Goal: Find specific page/section: Find specific page/section

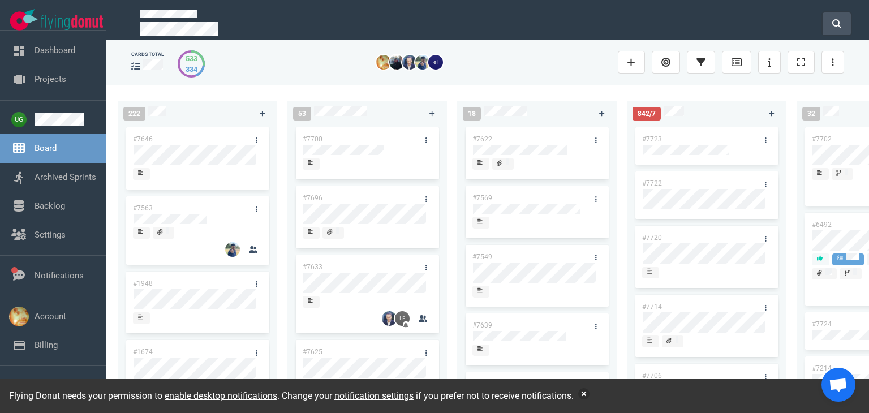
click at [830, 20] on button at bounding box center [836, 23] width 28 height 23
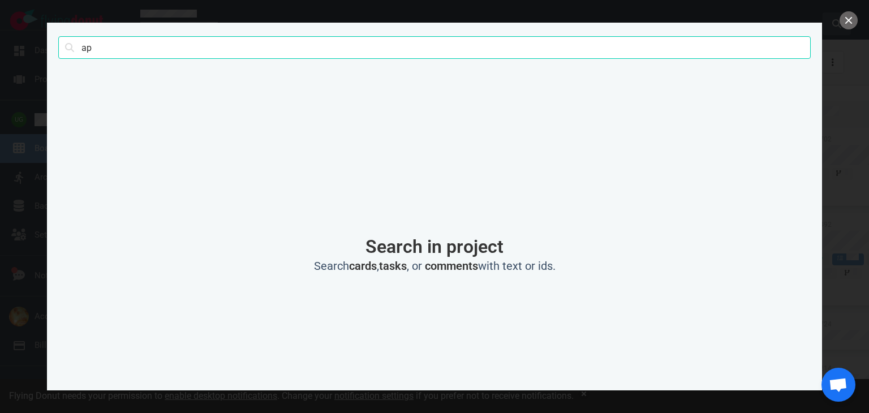
type input "a"
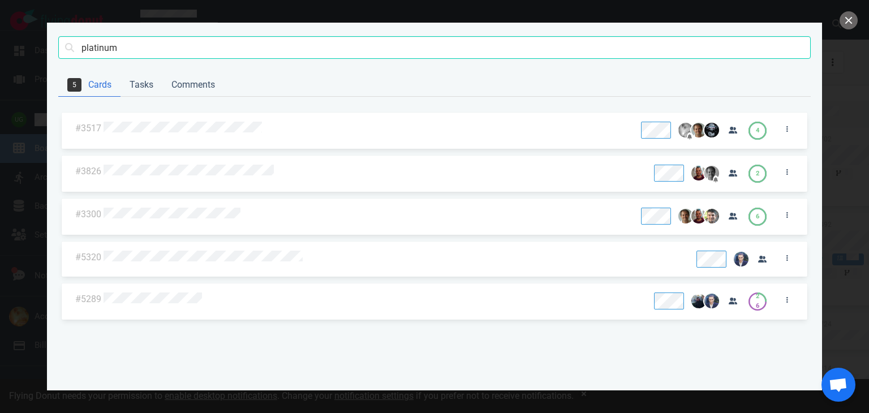
type input "platinum"
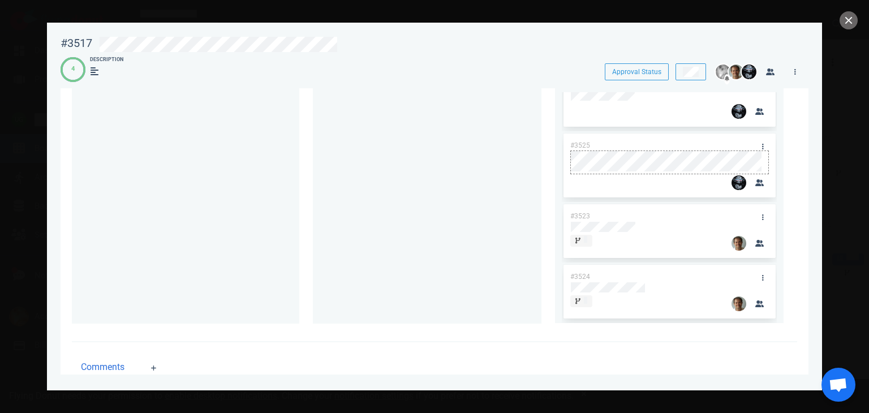
scroll to position [24, 0]
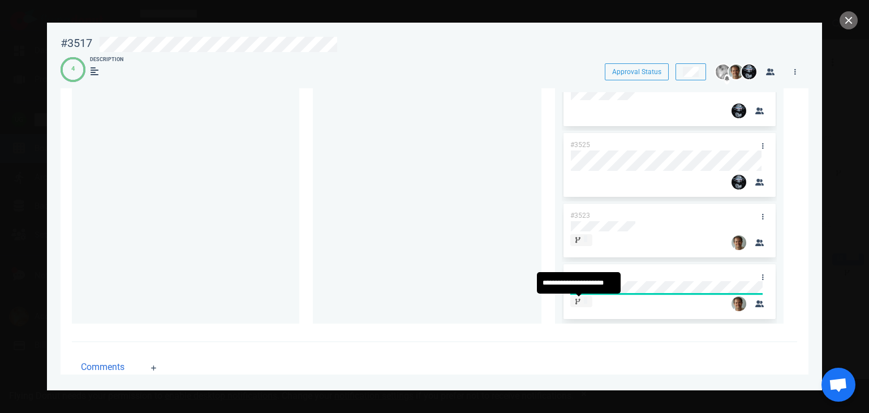
click at [619, 305] on div at bounding box center [646, 303] width 153 height 15
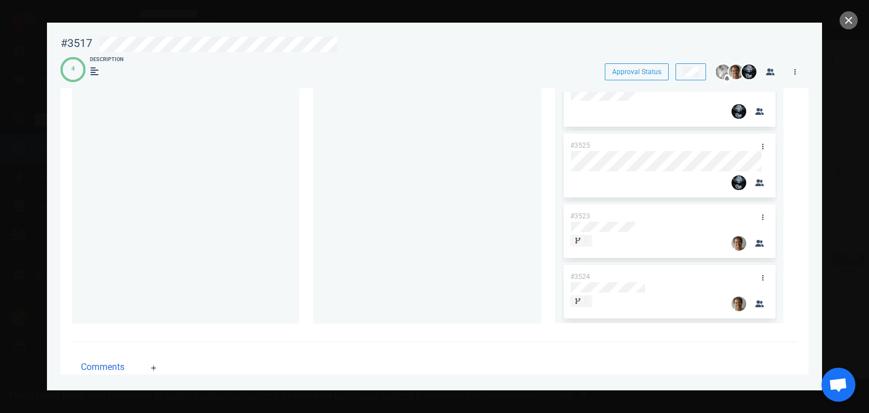
click at [586, 302] on span at bounding box center [580, 301] width 21 height 12
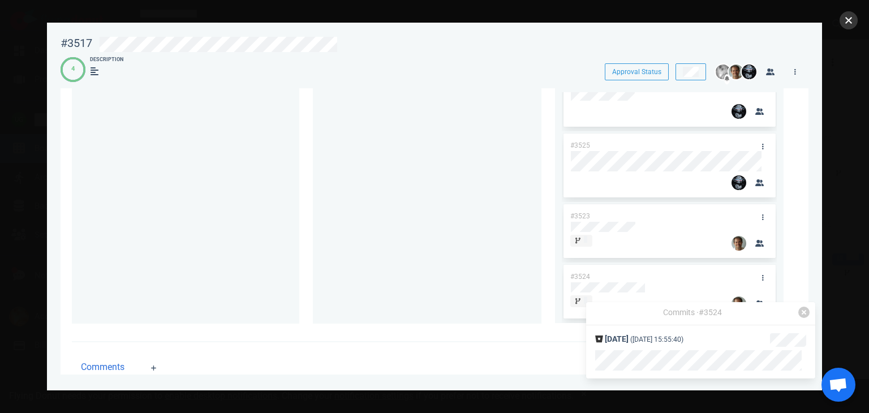
click at [851, 20] on button "close" at bounding box center [848, 20] width 18 height 18
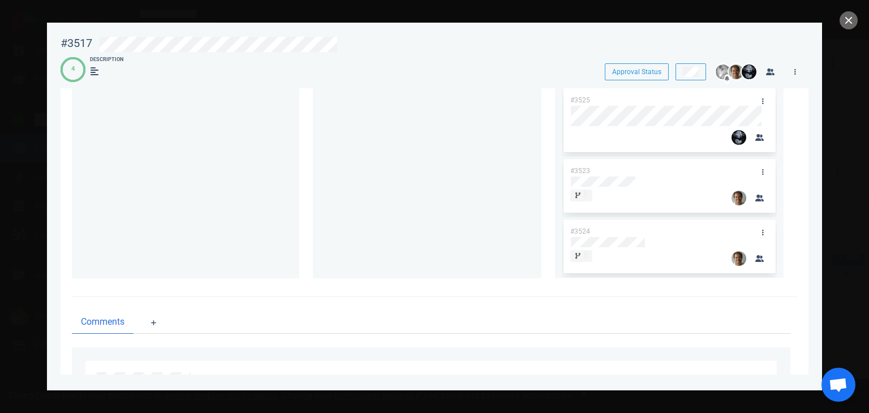
scroll to position [170, 0]
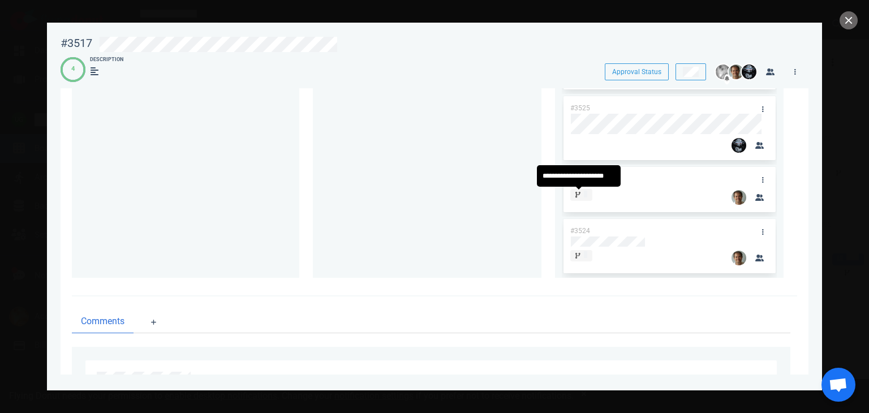
click at [584, 189] on span at bounding box center [580, 195] width 21 height 12
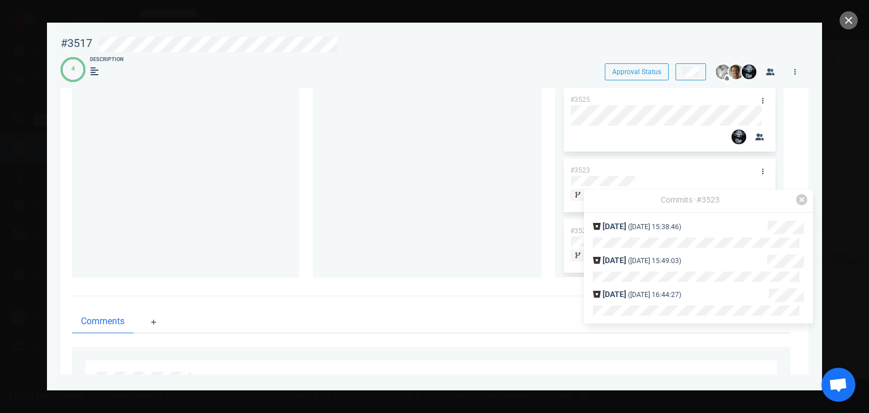
click at [407, 319] on ul "Comments" at bounding box center [431, 321] width 718 height 23
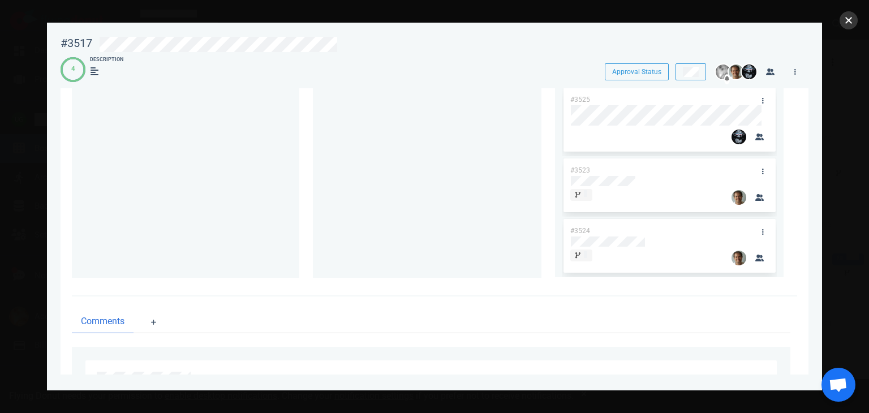
click at [847, 29] on button "close" at bounding box center [848, 20] width 18 height 18
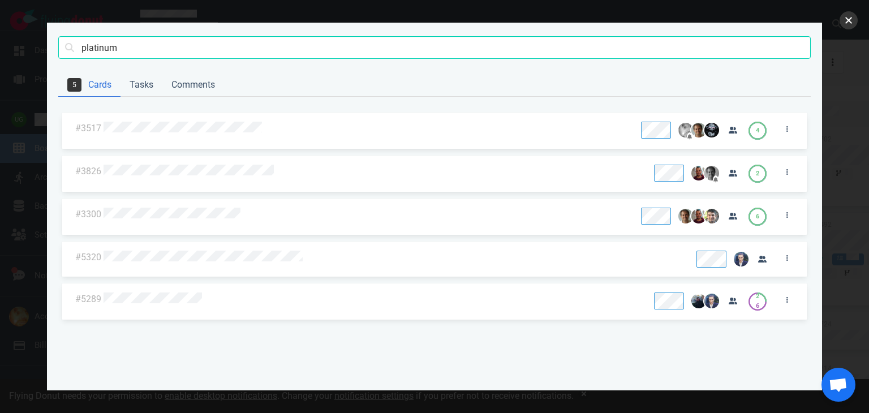
click at [843, 18] on button "close" at bounding box center [848, 20] width 18 height 18
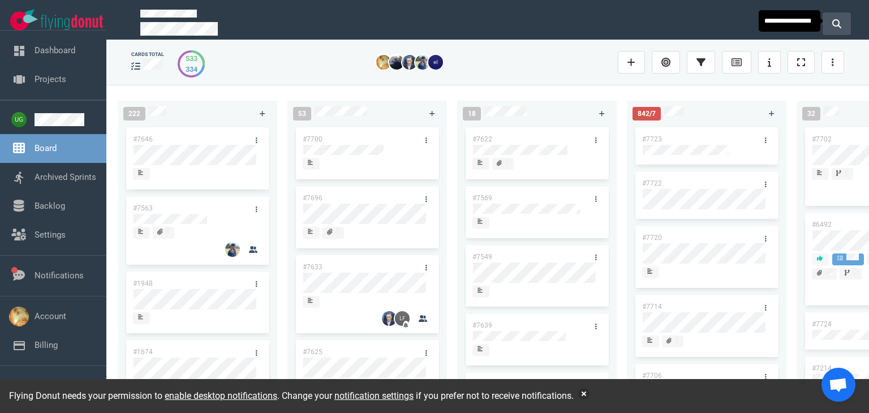
click at [829, 16] on button at bounding box center [836, 23] width 28 height 23
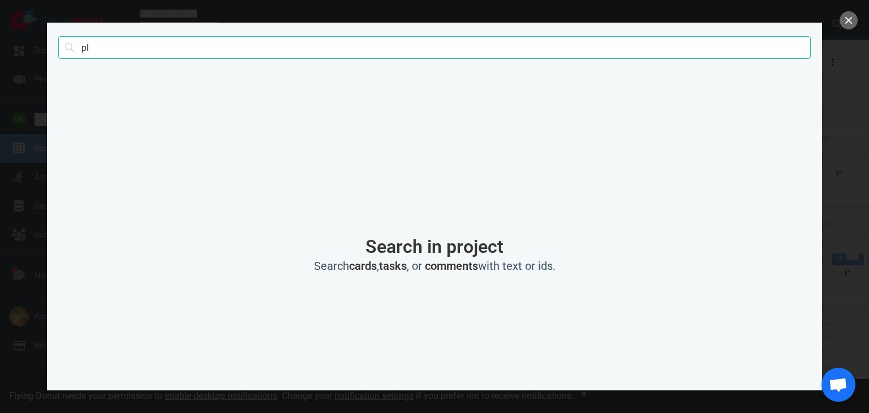
type input "p"
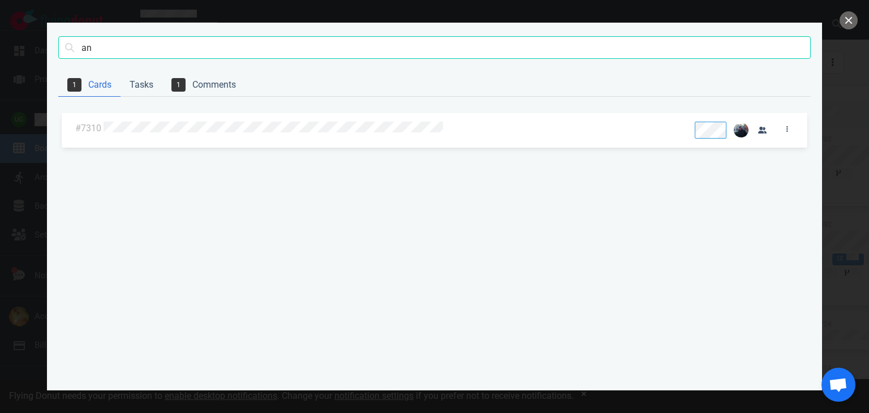
type input "a"
click at [846, 21] on button "close" at bounding box center [848, 20] width 18 height 18
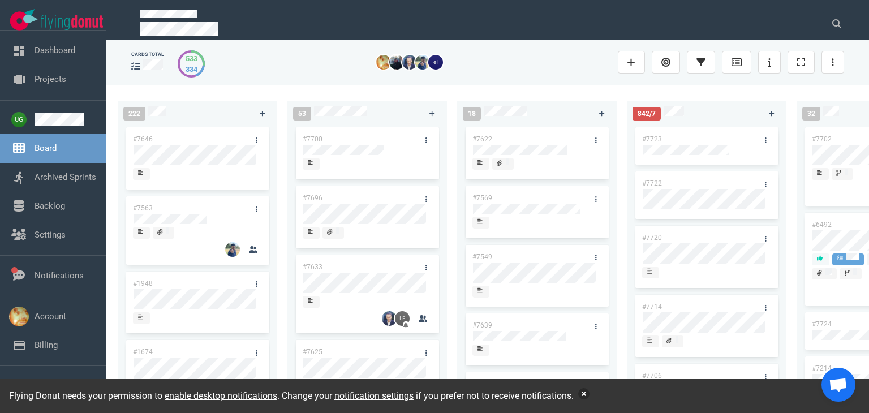
click at [587, 394] on button "button" at bounding box center [583, 393] width 11 height 11
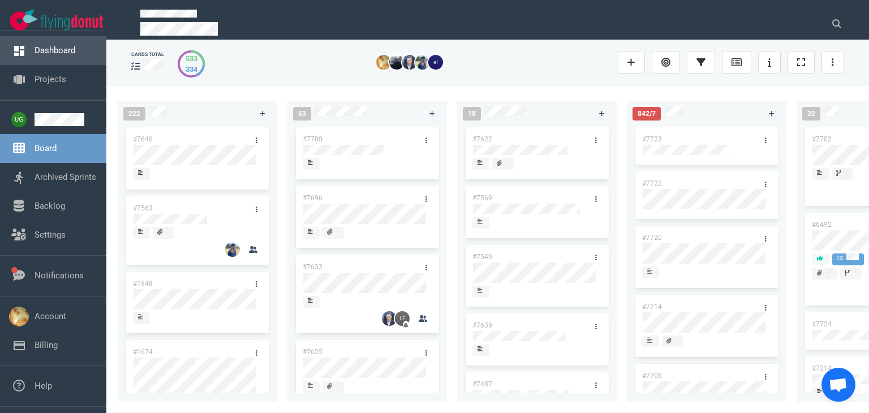
click at [44, 53] on link "Dashboard" at bounding box center [54, 50] width 41 height 10
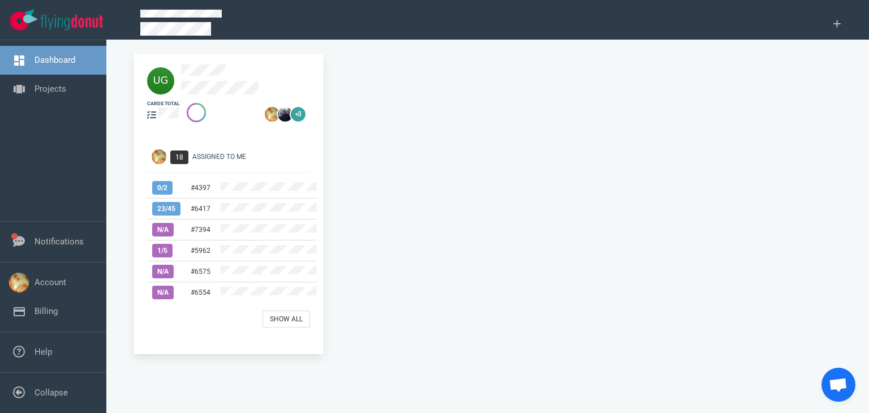
click at [183, 155] on span "18" at bounding box center [179, 157] width 18 height 14
click at [283, 317] on link "Show All" at bounding box center [286, 318] width 48 height 17
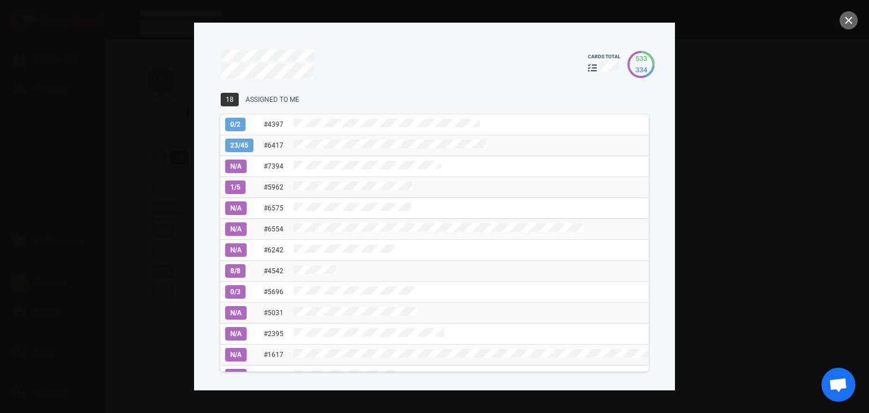
click at [261, 101] on div "Assigned To Me" at bounding box center [456, 99] width 422 height 10
click at [655, 143] on section "cards total 533 334 18 Assigned To Me 0 / 2 #4397 23 / 45 #6417 N/A #7394 1 / 5…" at bounding box center [434, 207] width 481 height 368
click at [849, 24] on button "close" at bounding box center [848, 20] width 18 height 18
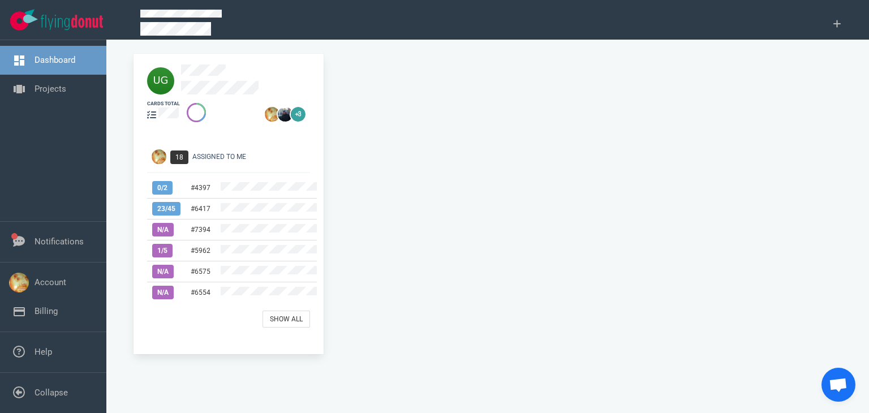
click at [157, 113] on div at bounding box center [163, 114] width 33 height 15
click at [34, 84] on link "Projects" at bounding box center [50, 89] width 32 height 10
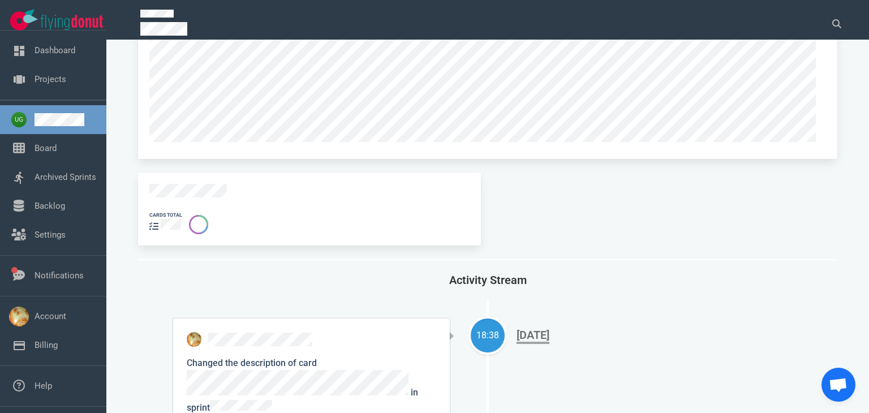
scroll to position [339, 0]
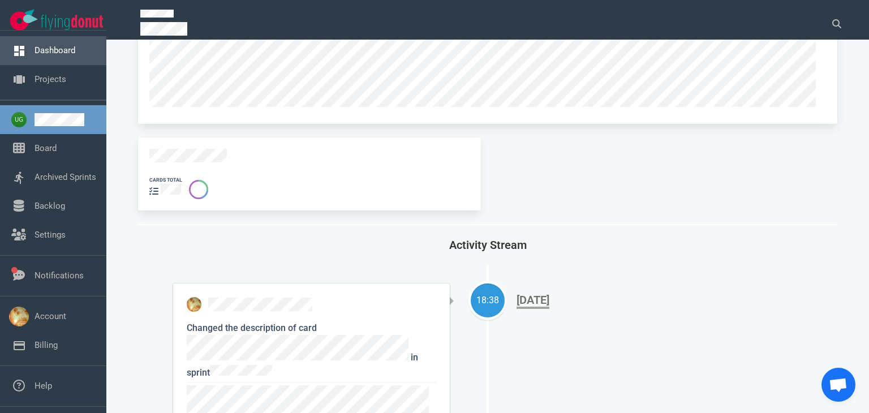
click at [53, 45] on link "Dashboard" at bounding box center [54, 50] width 41 height 10
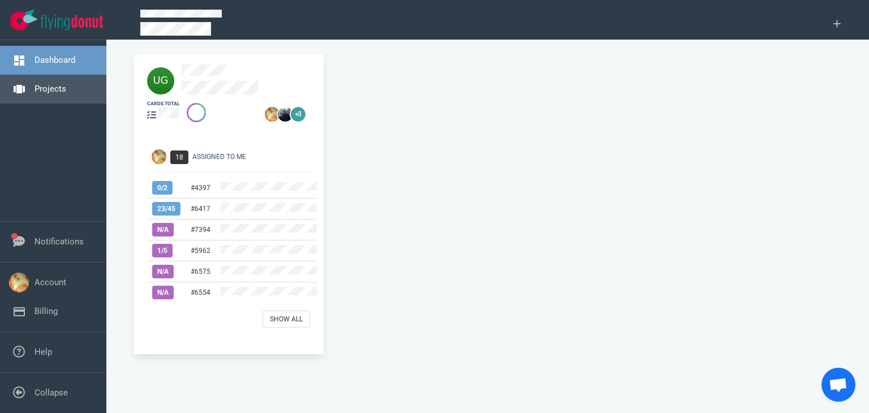
click at [49, 94] on link "Projects" at bounding box center [50, 89] width 32 height 10
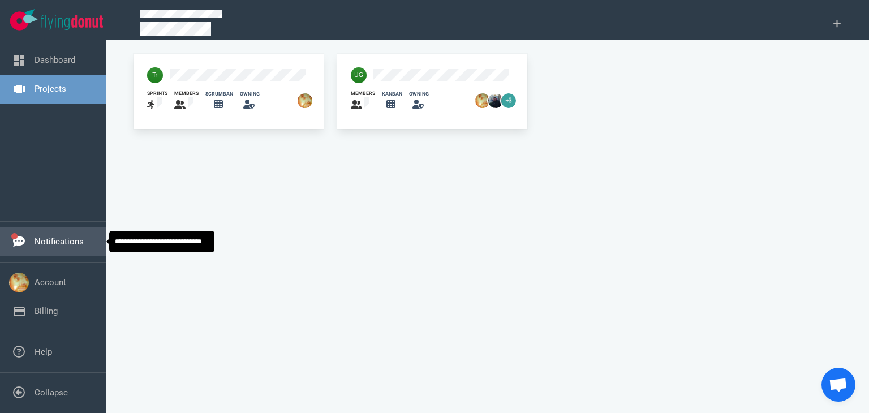
click at [44, 241] on link "Notifications" at bounding box center [58, 241] width 49 height 10
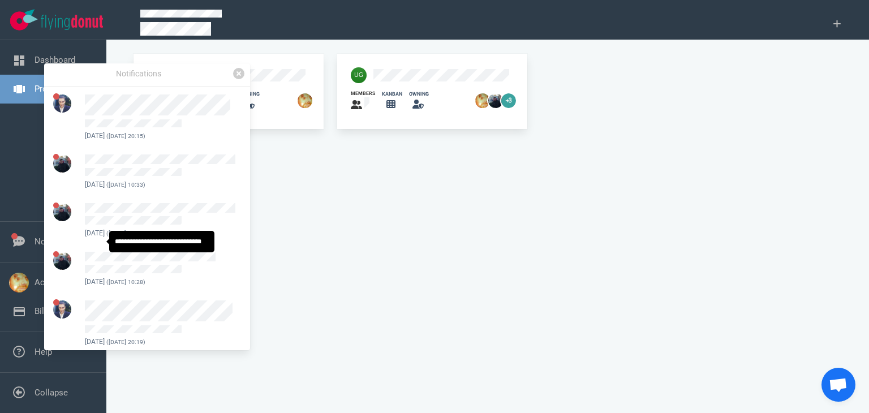
click at [359, 234] on div "sprints members scrumban owning members kanban owning +3" at bounding box center [488, 231] width 722 height 357
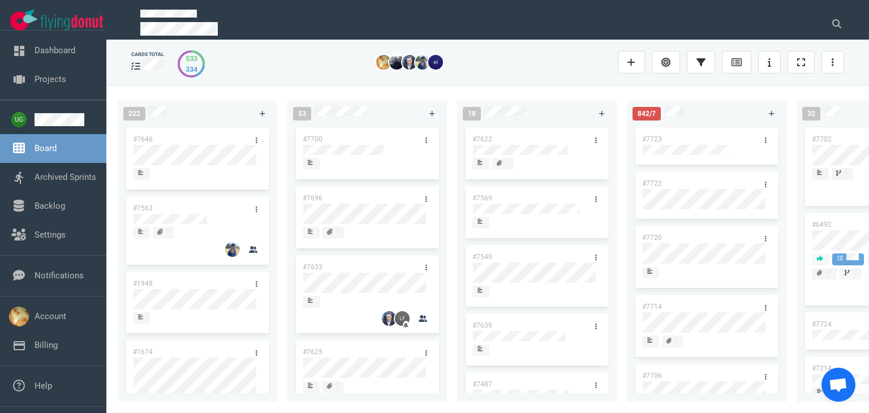
click at [555, 58] on div at bounding box center [414, 62] width 393 height 15
click at [842, 21] on button at bounding box center [836, 23] width 28 height 23
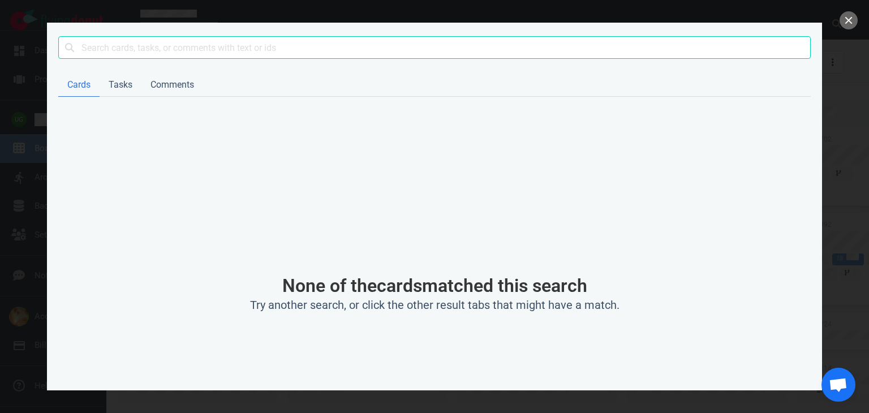
click at [119, 49] on input "text" at bounding box center [434, 47] width 752 height 23
click at [842, 20] on button "close" at bounding box center [848, 20] width 18 height 18
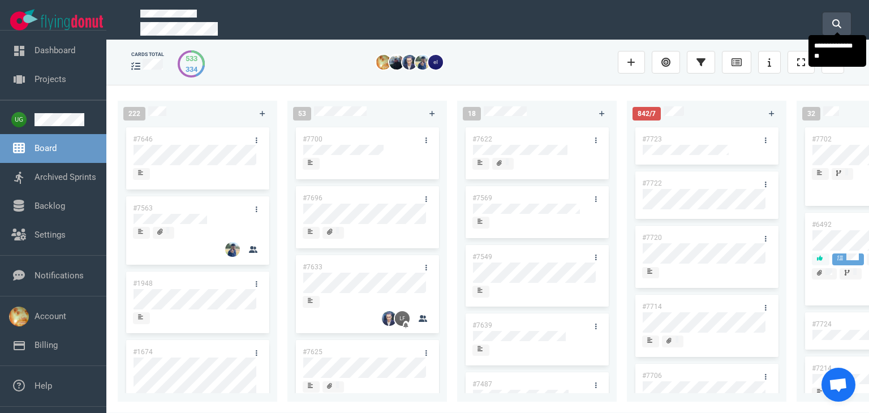
click at [835, 25] on button at bounding box center [836, 23] width 28 height 23
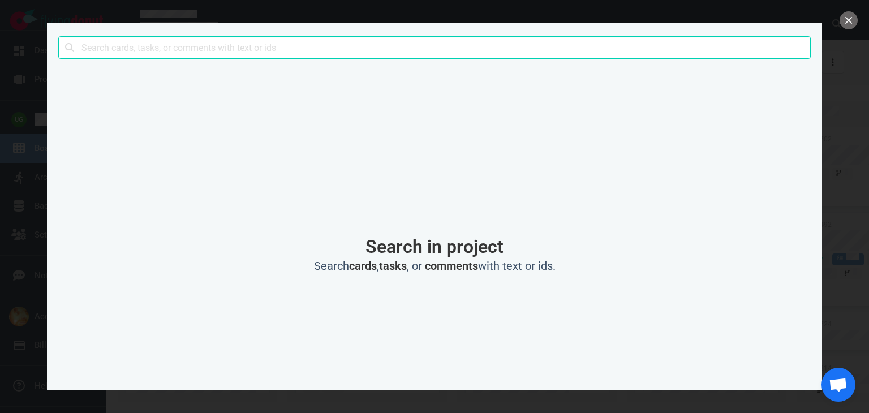
click at [181, 48] on input "text" at bounding box center [434, 47] width 752 height 23
click button "Search" at bounding box center [0, 0] width 0 height 0
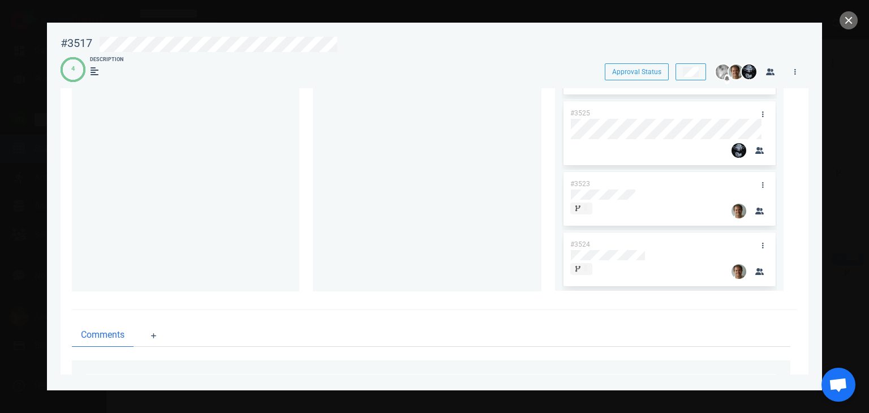
scroll to position [237, 0]
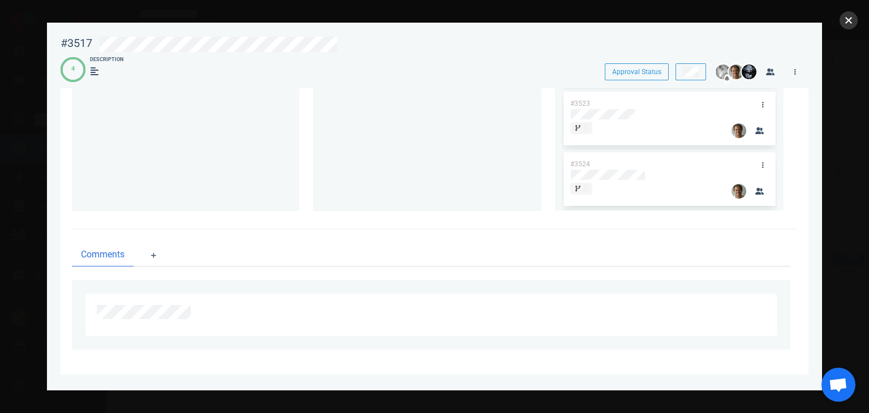
click at [853, 21] on button "close" at bounding box center [848, 20] width 18 height 18
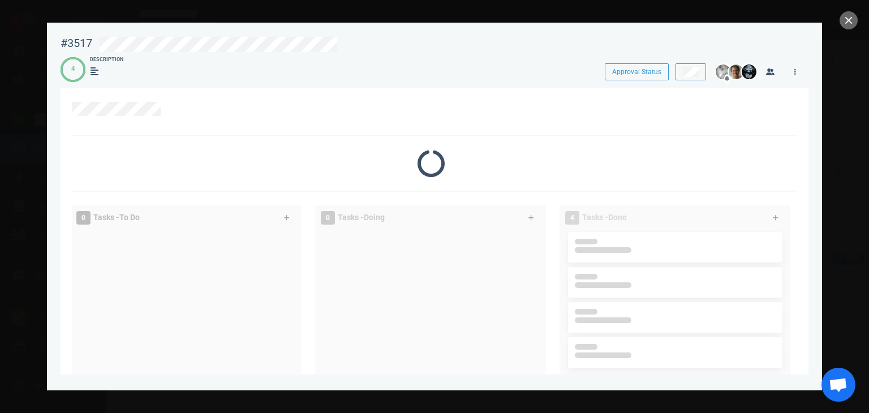
click at [248, 131] on div at bounding box center [434, 112] width 725 height 48
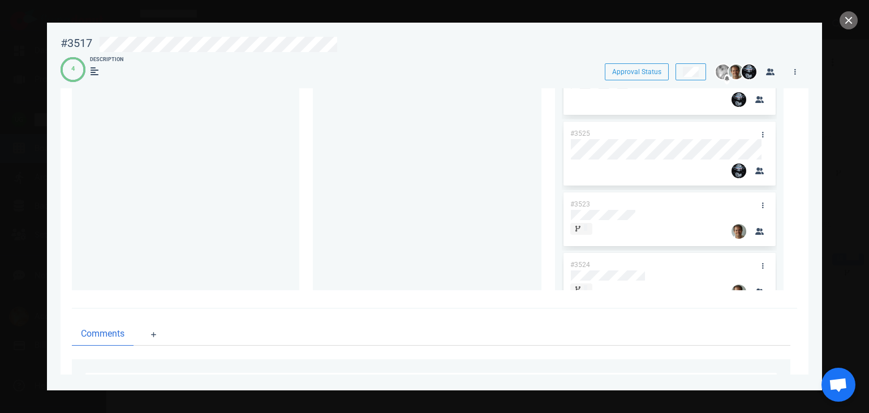
scroll to position [170, 0]
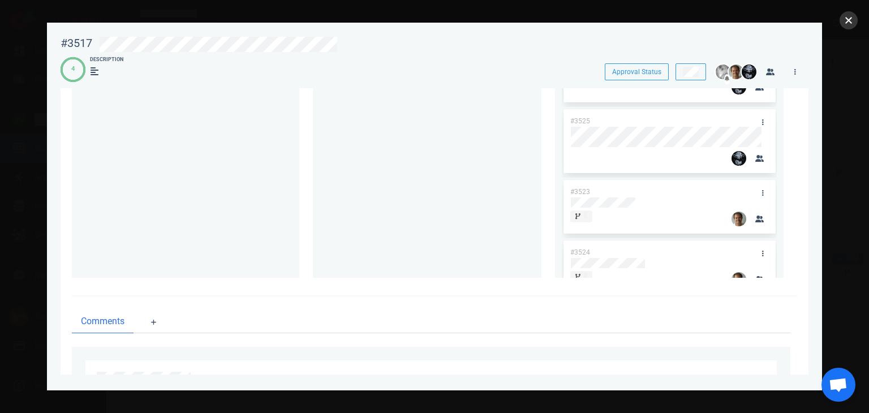
click at [846, 18] on button "close" at bounding box center [848, 20] width 18 height 18
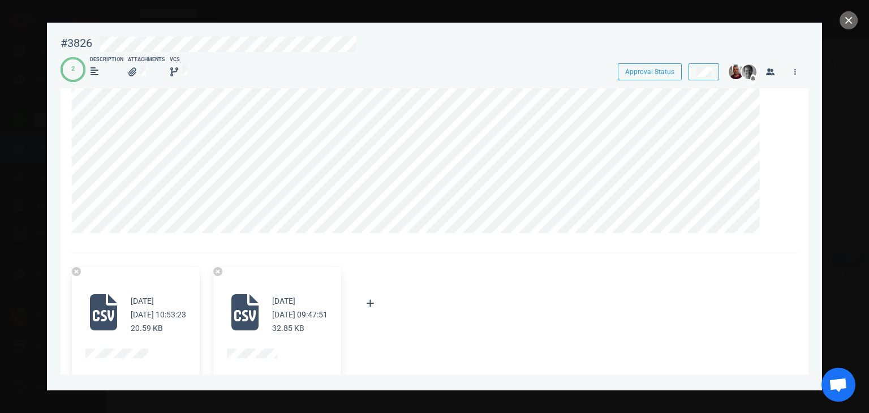
scroll to position [0, 0]
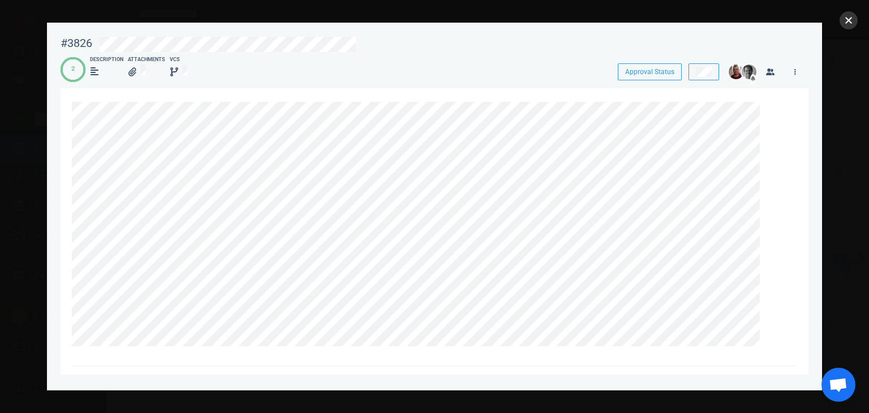
click at [846, 20] on button "close" at bounding box center [848, 20] width 18 height 18
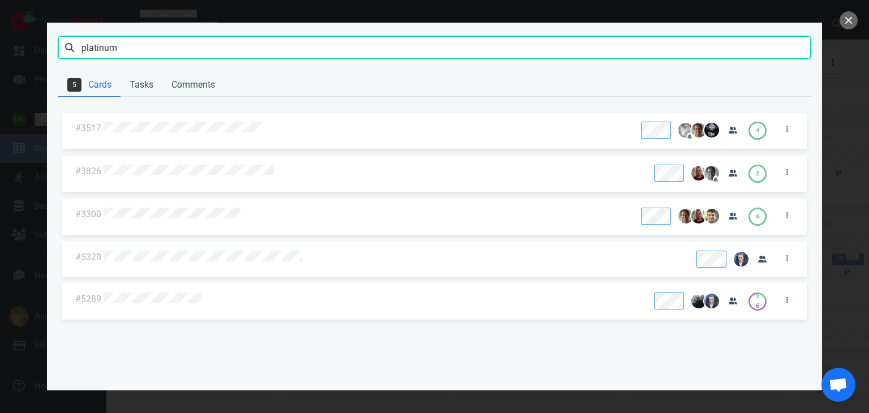
click at [182, 50] on input "platinum" at bounding box center [434, 47] width 752 height 23
type input "θ"
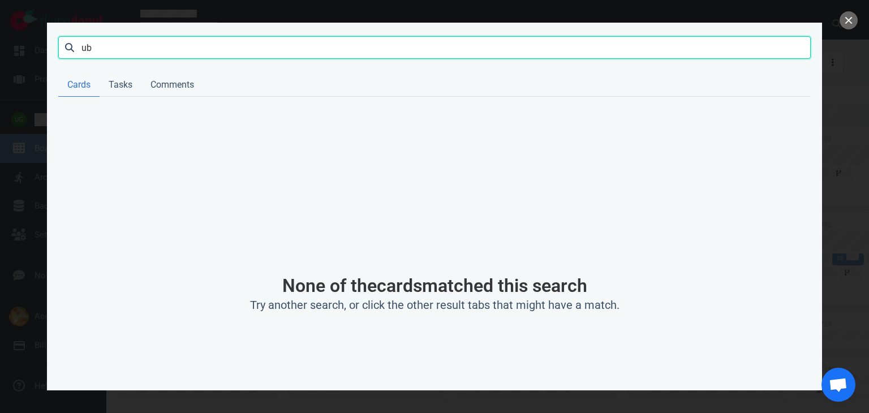
type input "u"
click at [855, 16] on button "close" at bounding box center [848, 20] width 18 height 18
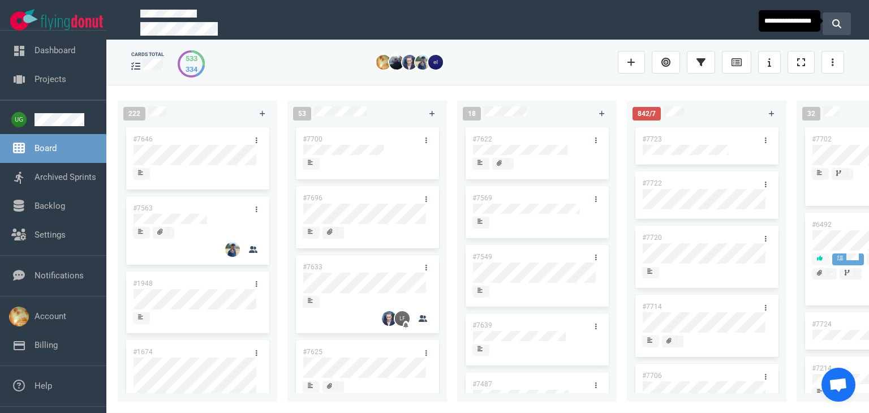
click at [838, 22] on icon at bounding box center [836, 23] width 9 height 9
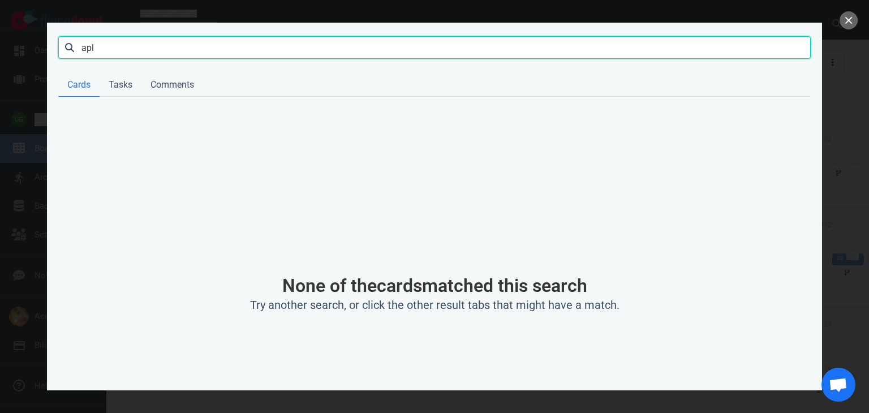
type input "apl"
click button "Search" at bounding box center [0, 0] width 0 height 0
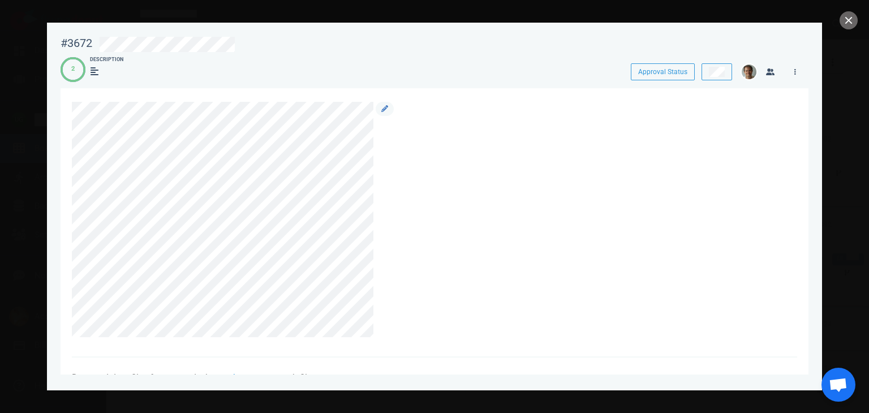
scroll to position [76, 0]
click at [854, 23] on button "close" at bounding box center [848, 20] width 18 height 18
